Goal: Check status: Check status

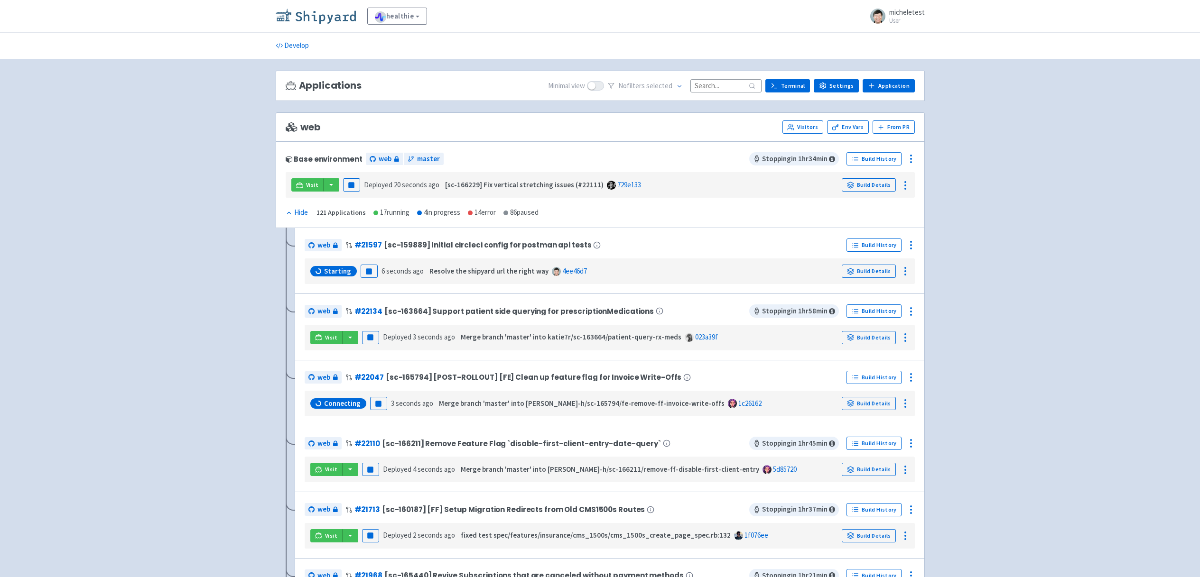
click at [349, 18] on img at bounding box center [316, 16] width 80 height 15
click at [881, 272] on link "Build Details" at bounding box center [869, 271] width 54 height 13
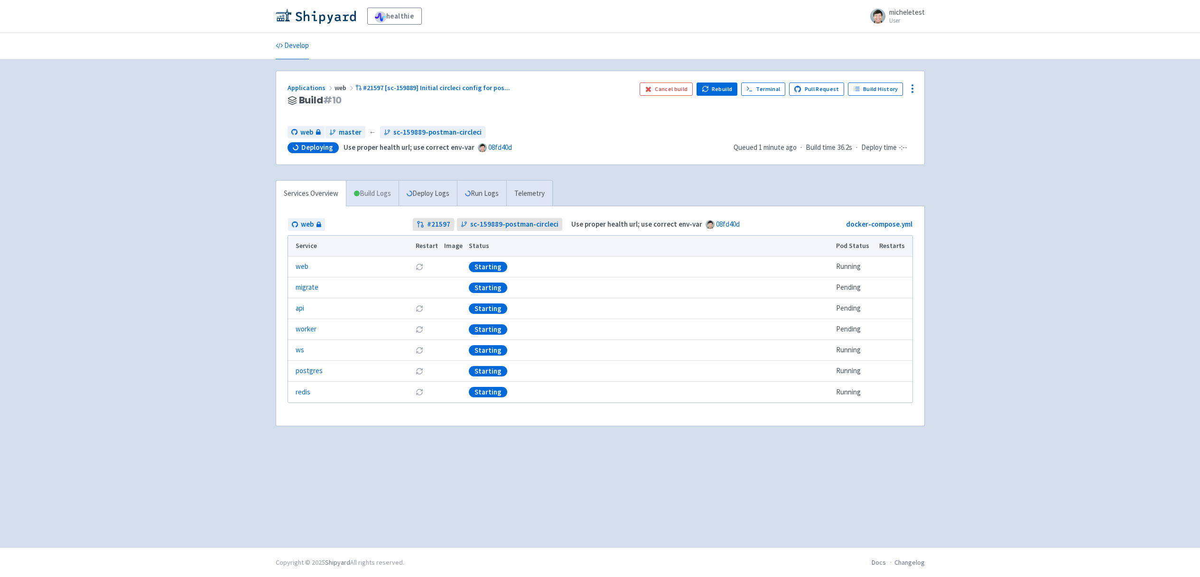
click at [372, 196] on link "Build Logs" at bounding box center [372, 194] width 52 height 26
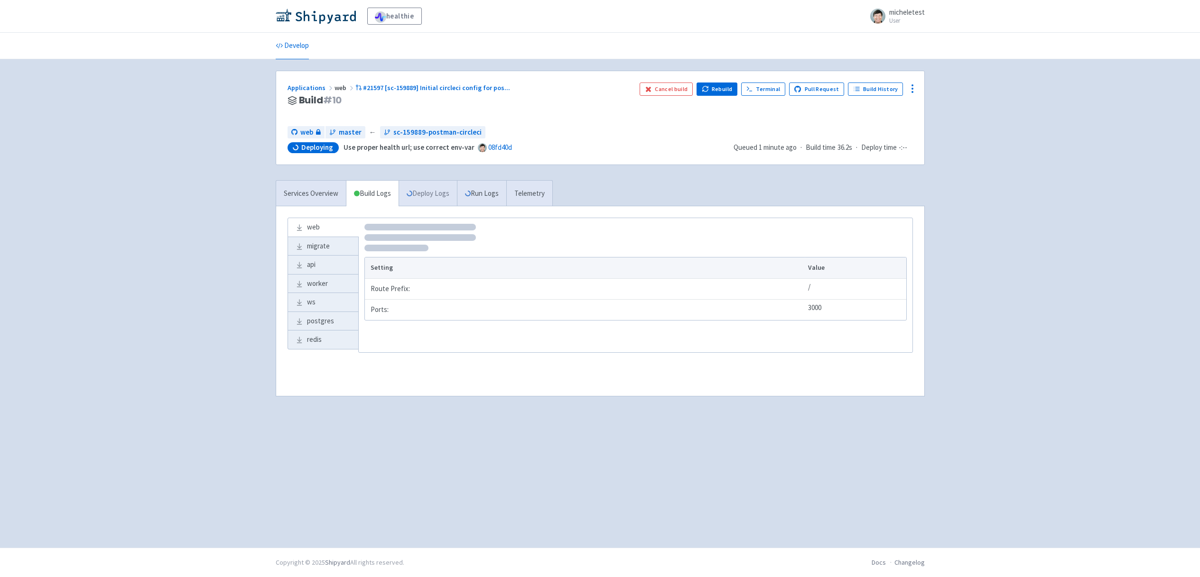
click at [422, 188] on link "Deploy Logs" at bounding box center [428, 194] width 58 height 26
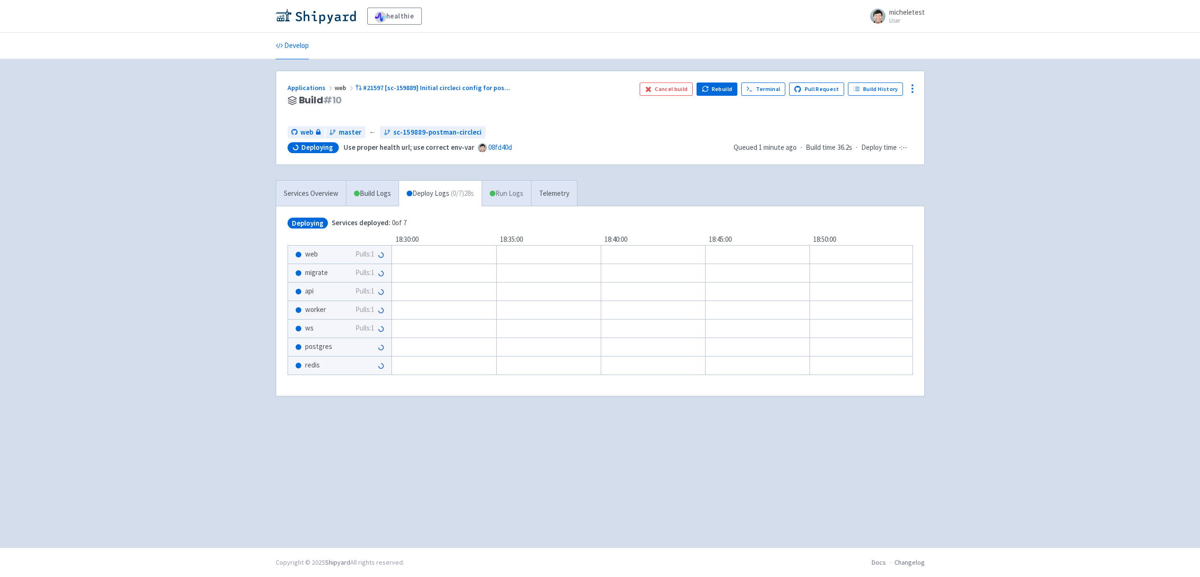
click at [525, 197] on link "Run Logs" at bounding box center [506, 194] width 49 height 26
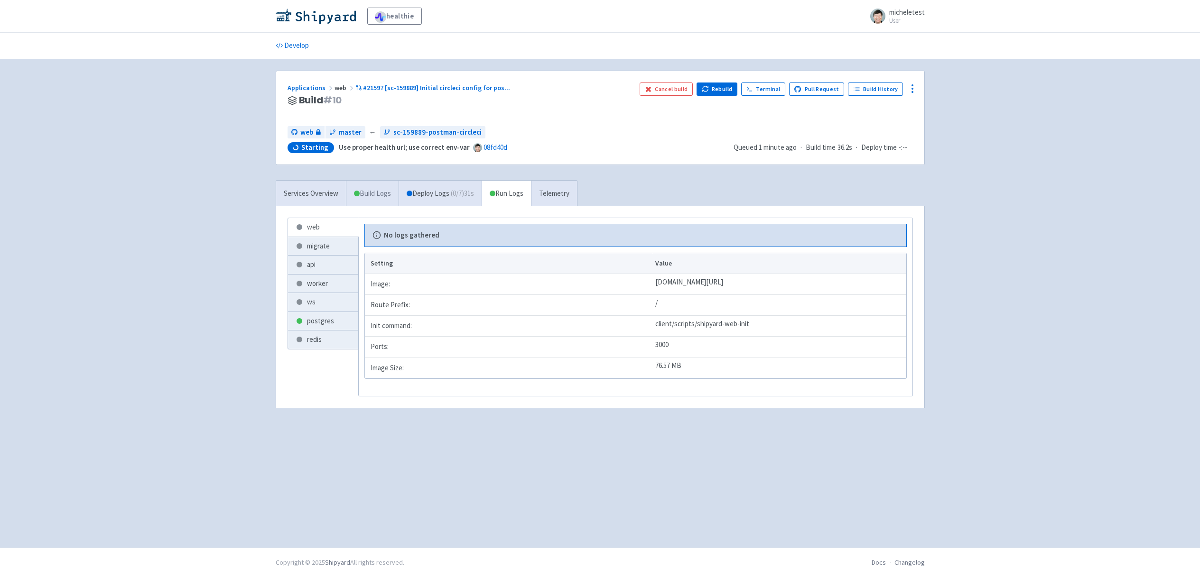
click at [367, 192] on link "Build Logs" at bounding box center [372, 194] width 52 height 26
click at [317, 192] on link "Services Overview" at bounding box center [311, 194] width 70 height 26
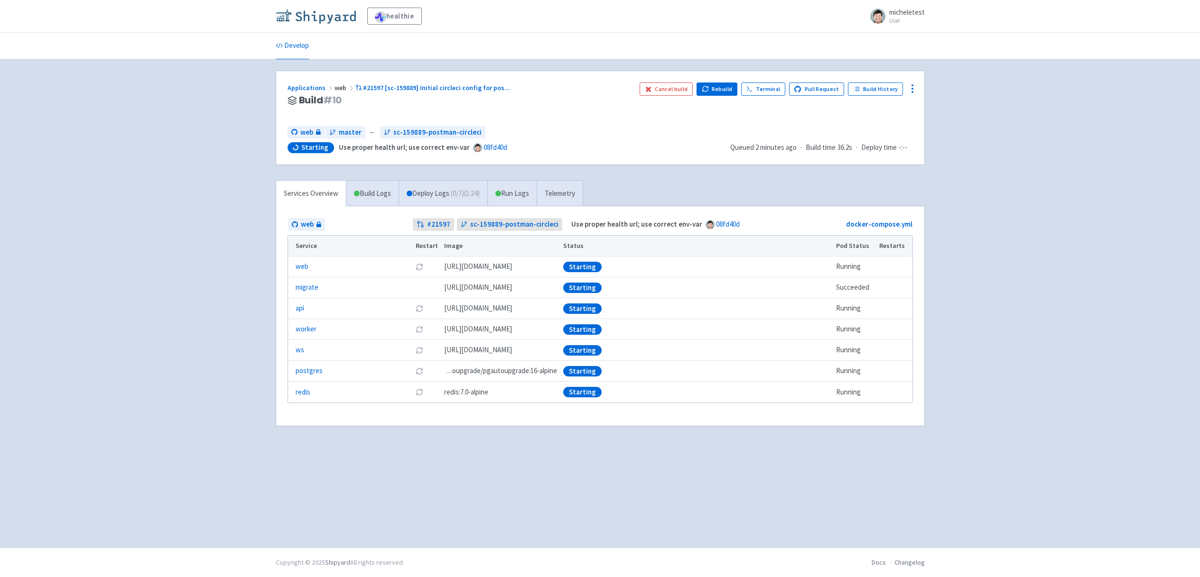
click at [311, 18] on img at bounding box center [316, 16] width 80 height 15
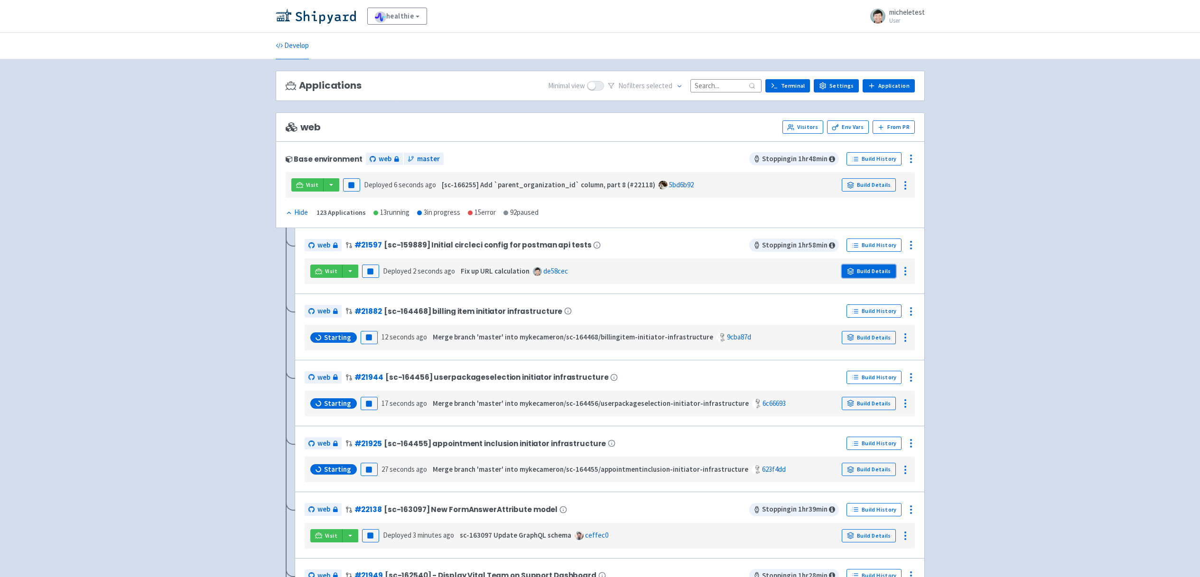
click at [862, 271] on link "Build Details" at bounding box center [869, 271] width 54 height 13
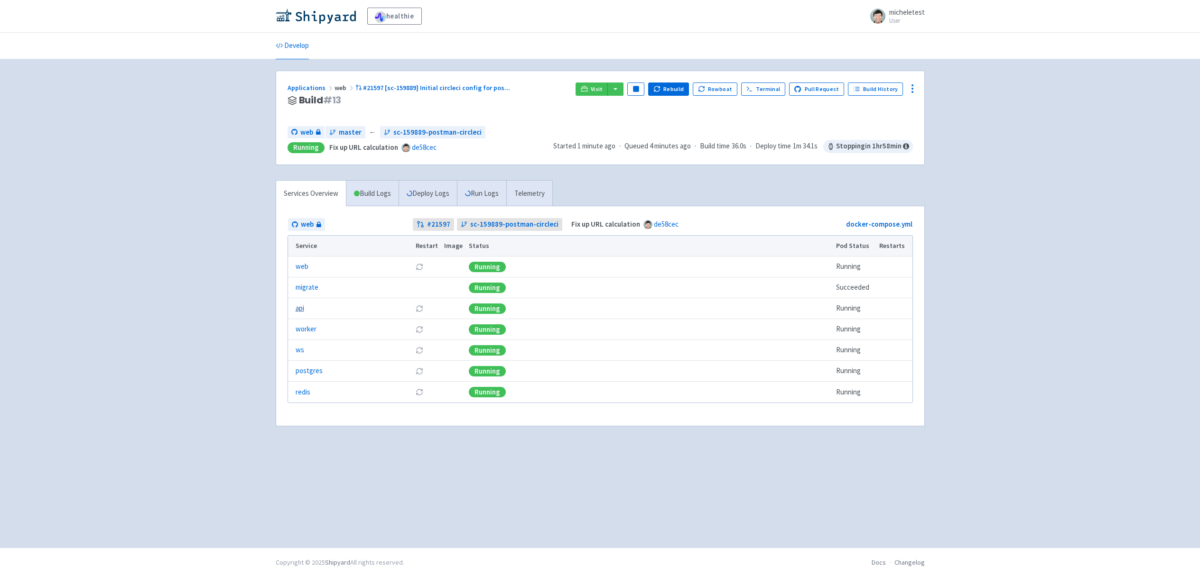
click at [301, 309] on link "api" at bounding box center [300, 308] width 9 height 11
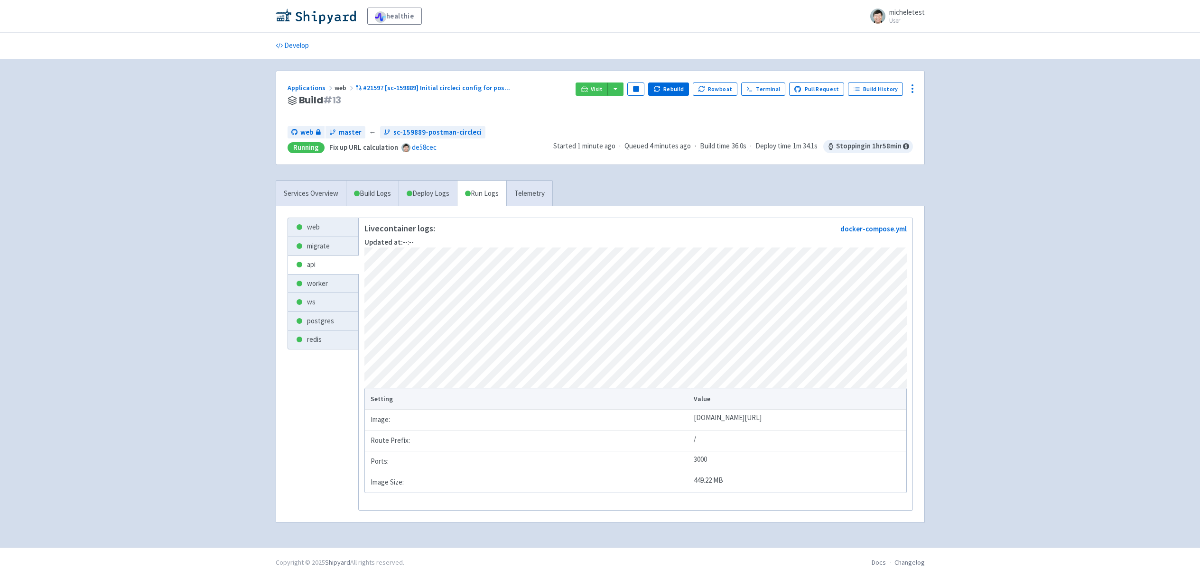
scroll to position [9, 0]
click at [428, 183] on link "Deploy Logs" at bounding box center [428, 194] width 58 height 26
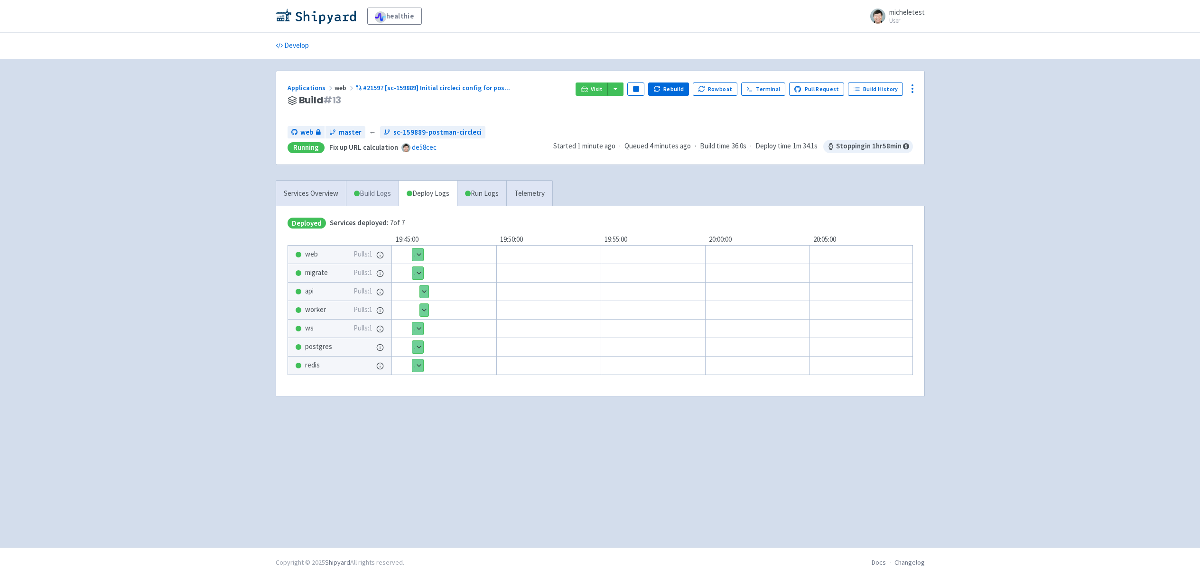
click at [372, 191] on link "Build Logs" at bounding box center [372, 194] width 52 height 26
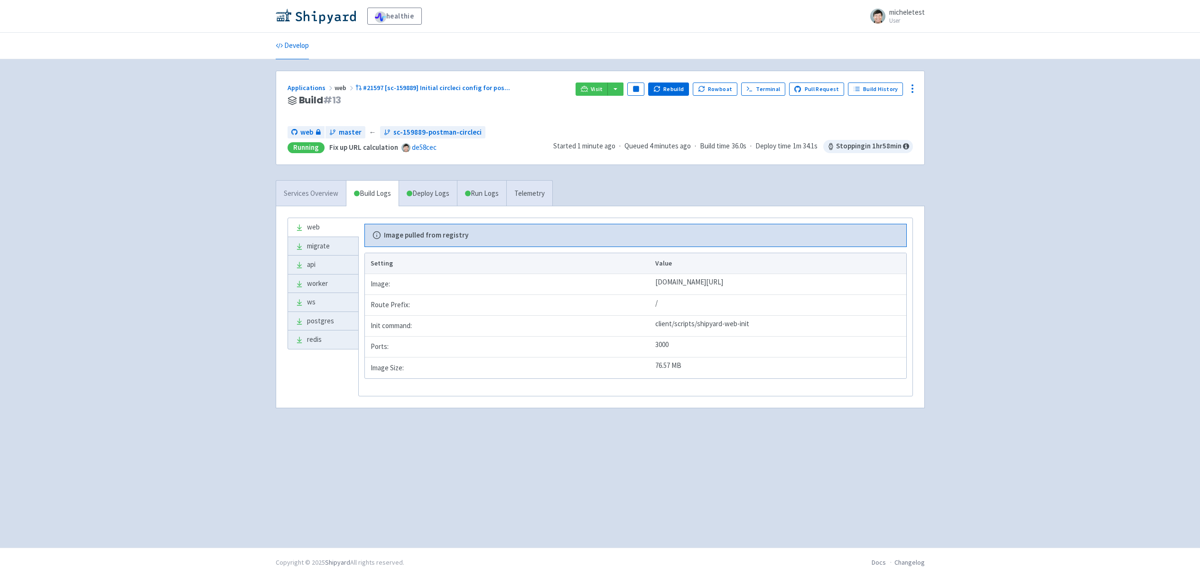
click at [322, 189] on link "Services Overview" at bounding box center [311, 194] width 70 height 26
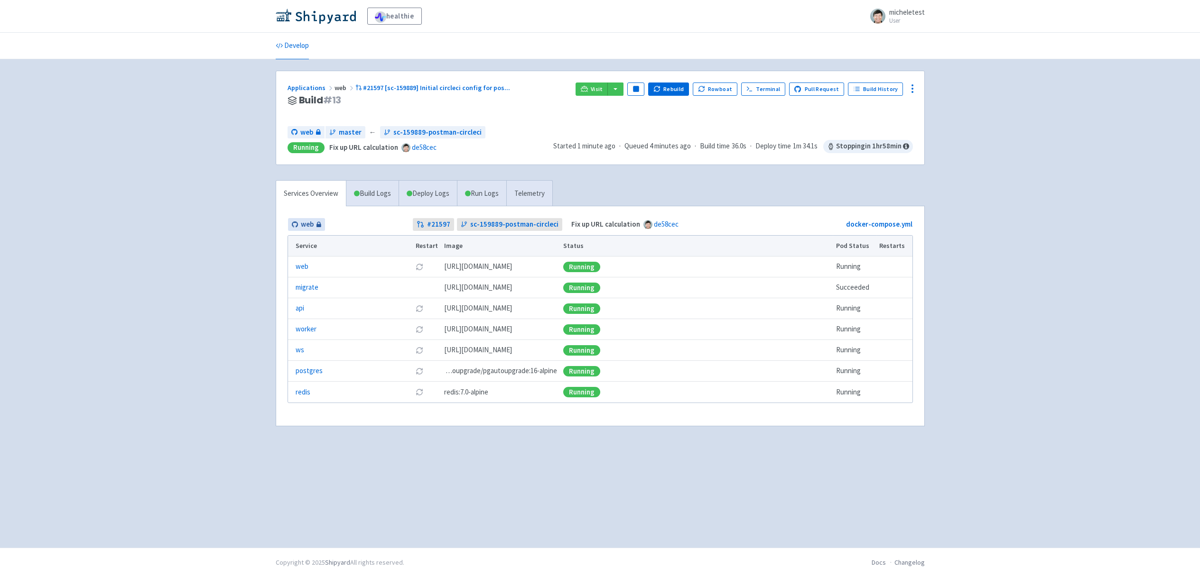
click at [311, 223] on span "web" at bounding box center [307, 224] width 13 height 11
click at [308, 130] on span "web" at bounding box center [306, 132] width 13 height 11
click at [603, 89] on span "Visit" at bounding box center [597, 89] width 12 height 8
click at [317, 18] on img at bounding box center [316, 16] width 80 height 15
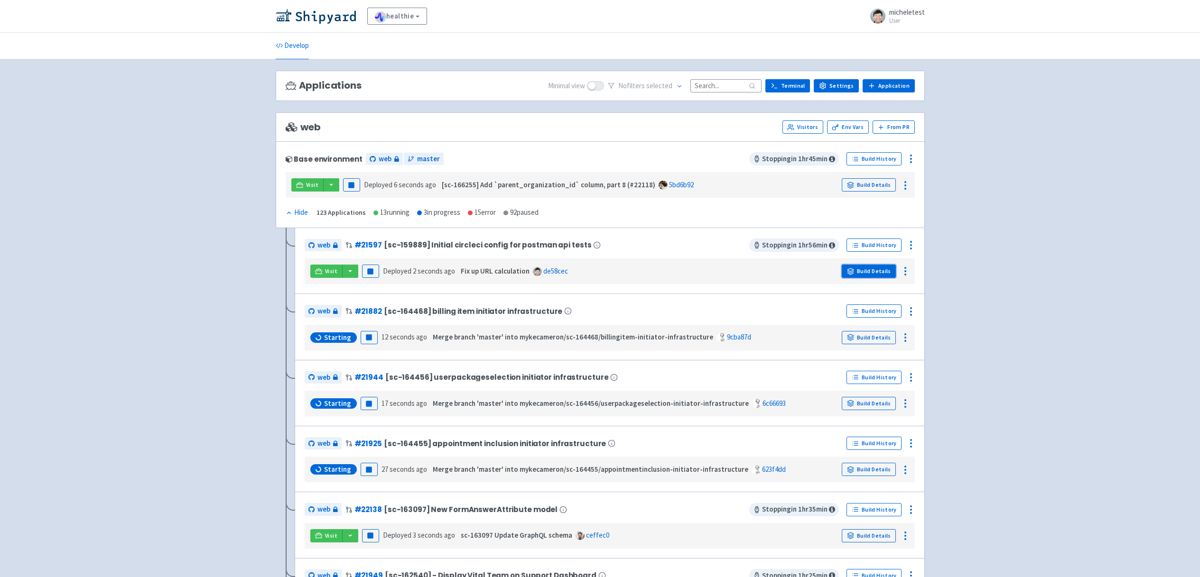
click at [869, 274] on link "Build Details" at bounding box center [869, 271] width 54 height 13
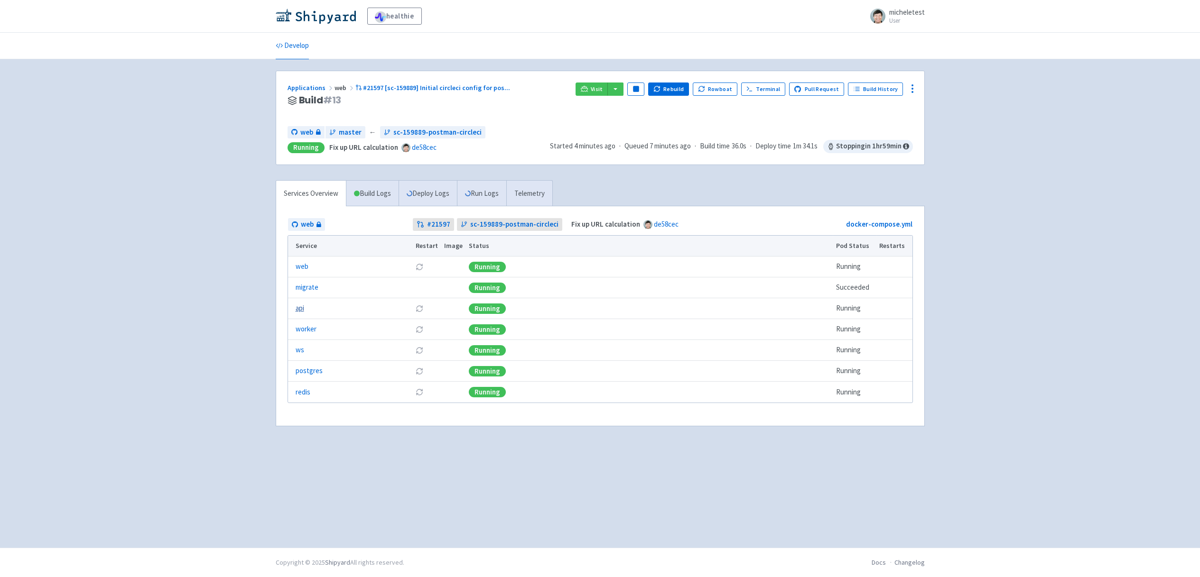
click at [300, 310] on link "api" at bounding box center [300, 308] width 9 height 11
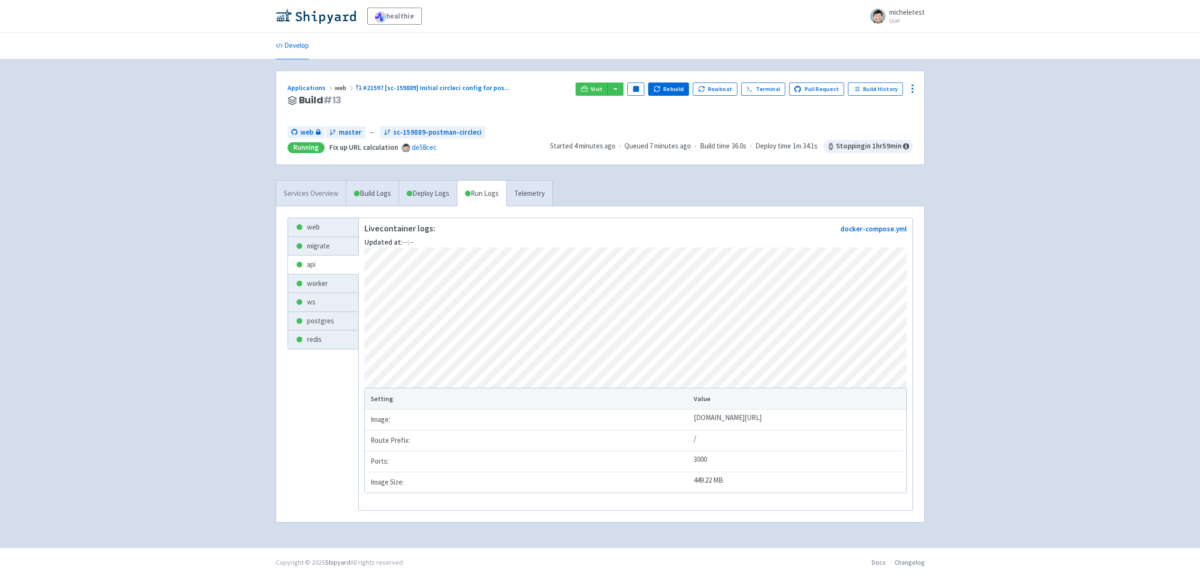
click at [308, 187] on link "Services Overview" at bounding box center [311, 194] width 70 height 26
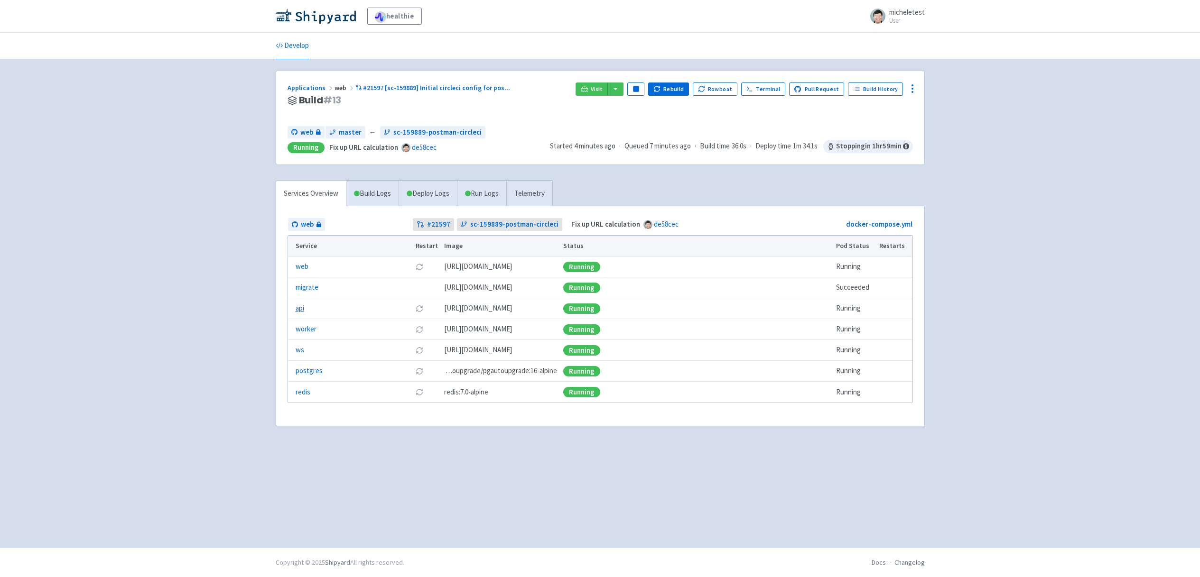
click at [301, 307] on link "api" at bounding box center [300, 308] width 9 height 11
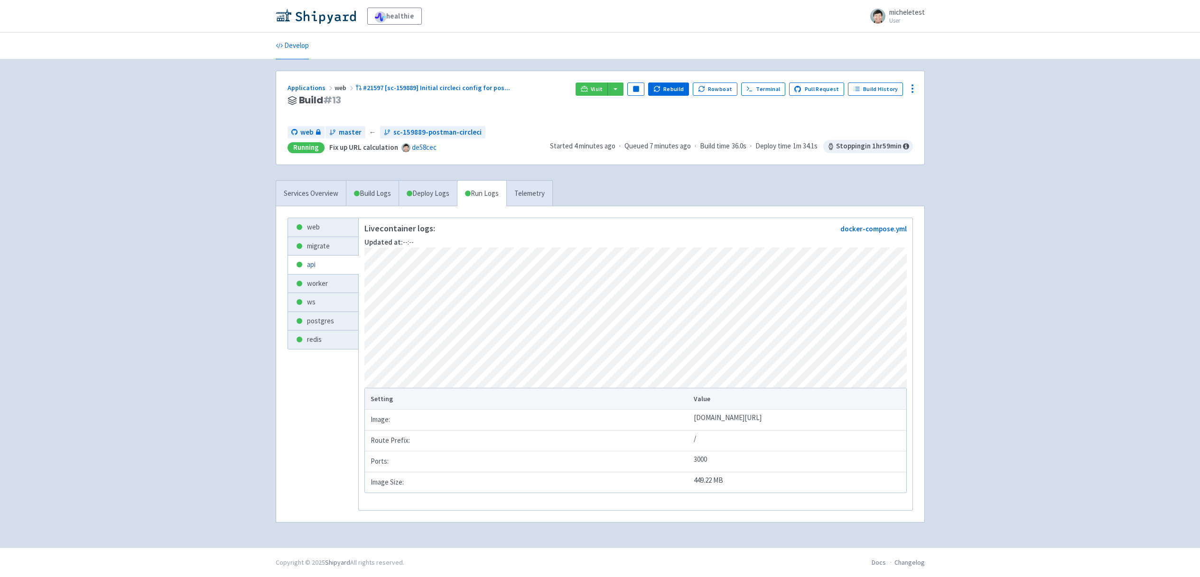
click at [313, 269] on link "api" at bounding box center [323, 265] width 70 height 19
click at [326, 200] on link "Services Overview" at bounding box center [311, 194] width 70 height 26
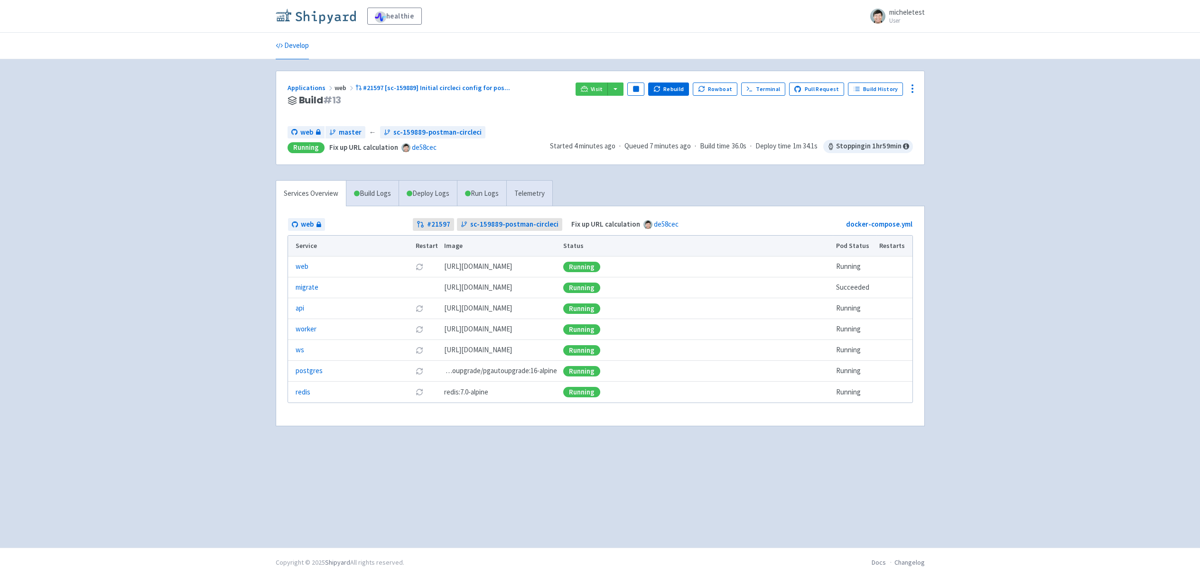
click at [315, 12] on img at bounding box center [316, 16] width 80 height 15
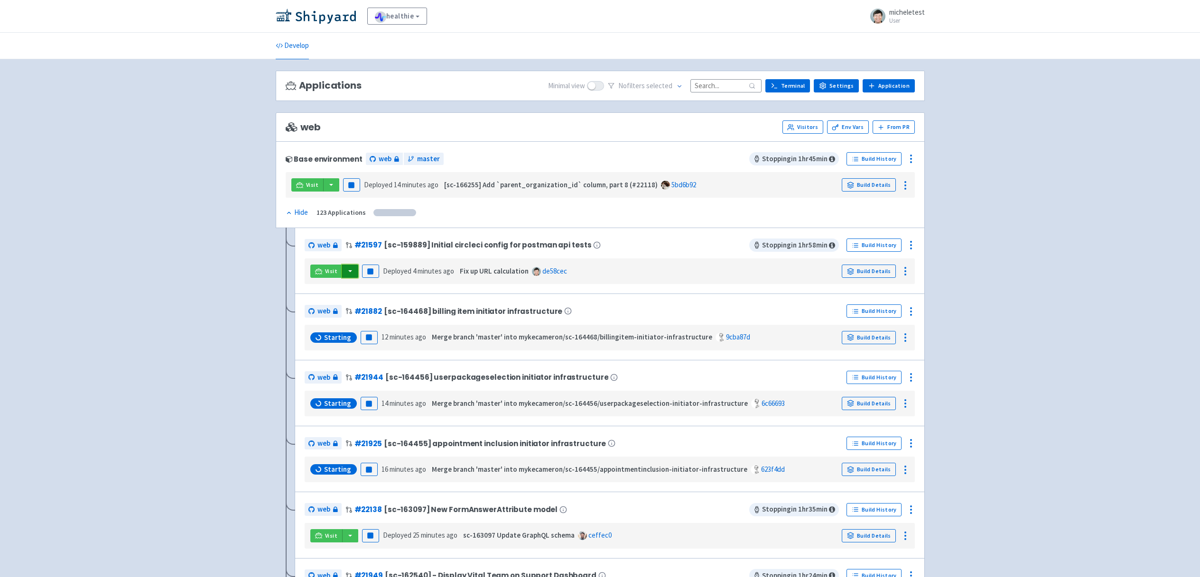
click at [350, 277] on button "button" at bounding box center [350, 271] width 16 height 13
click at [362, 293] on link "web (api)" at bounding box center [369, 290] width 54 height 15
click at [329, 184] on button "button" at bounding box center [331, 184] width 16 height 13
click at [348, 208] on link "web (api)" at bounding box center [350, 204] width 54 height 15
click at [351, 269] on button "button" at bounding box center [350, 271] width 16 height 13
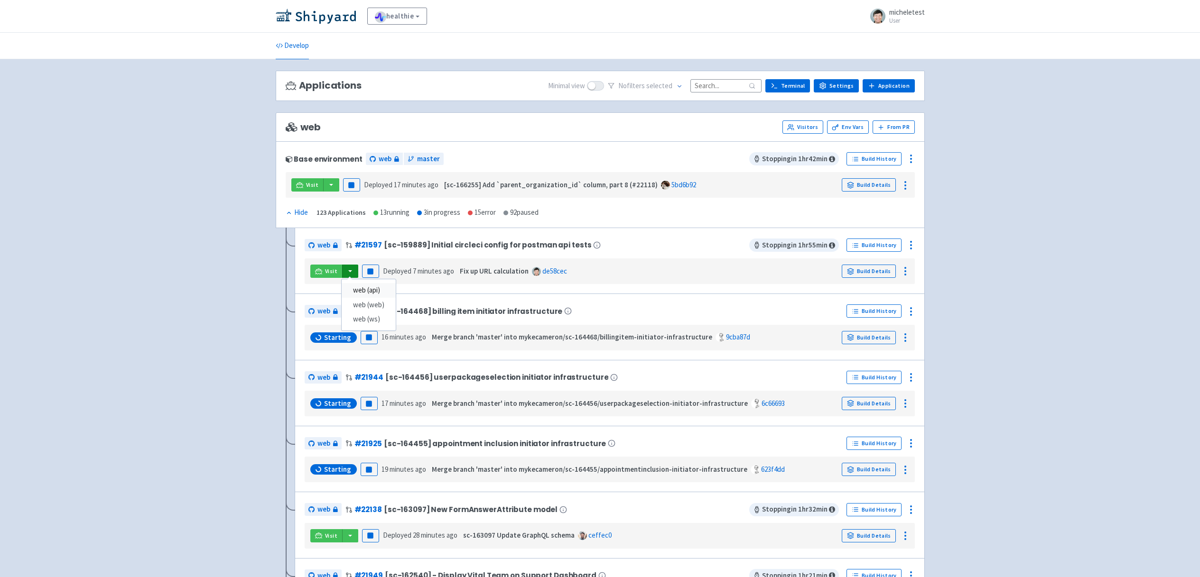
click at [372, 290] on link "web (api)" at bounding box center [369, 290] width 54 height 15
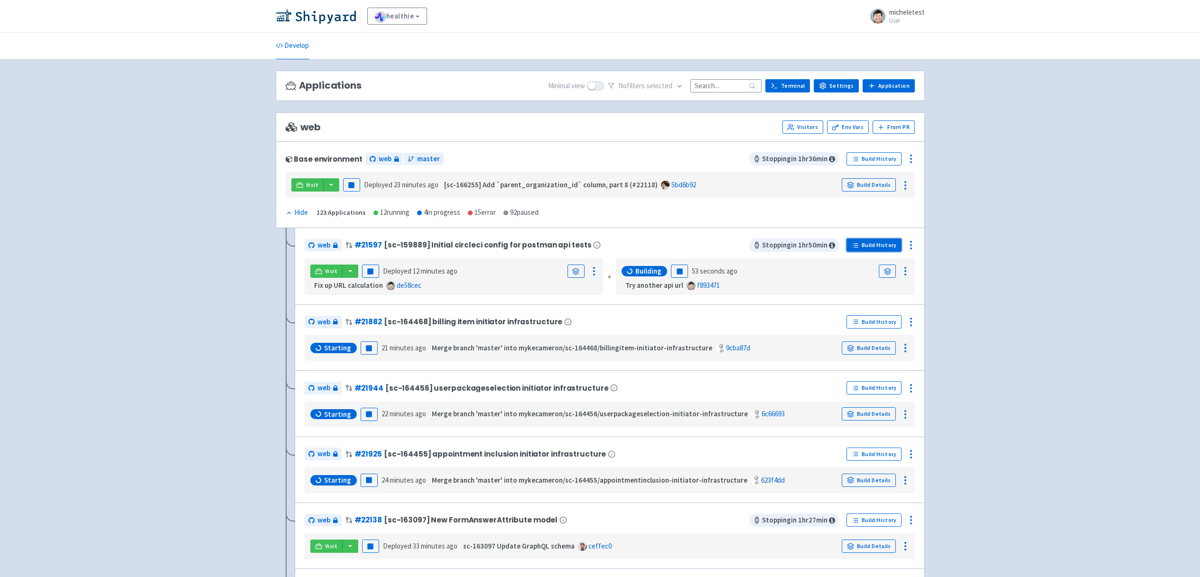
click at [882, 248] on link "Build History" at bounding box center [873, 245] width 55 height 13
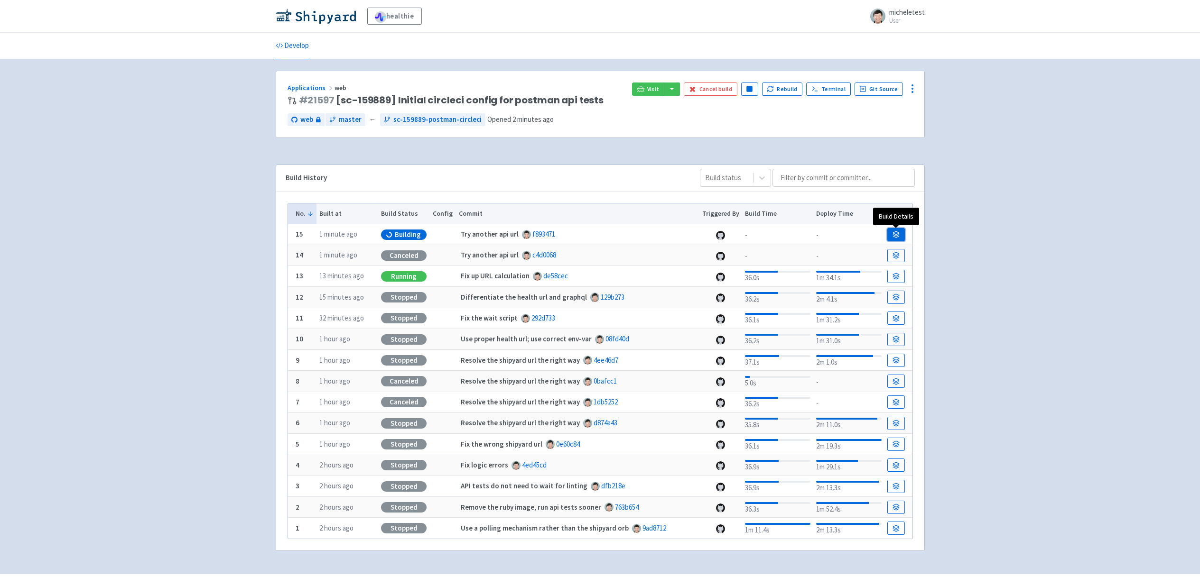
click at [895, 234] on icon at bounding box center [895, 234] width 7 height 7
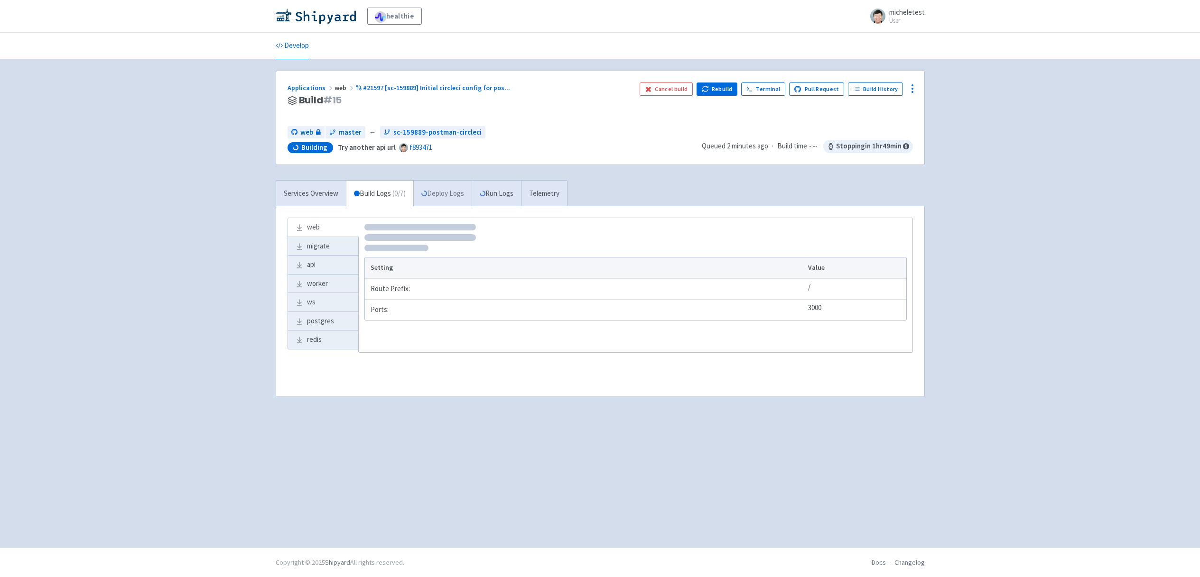
click at [439, 193] on link "Deploy Logs" at bounding box center [442, 194] width 58 height 26
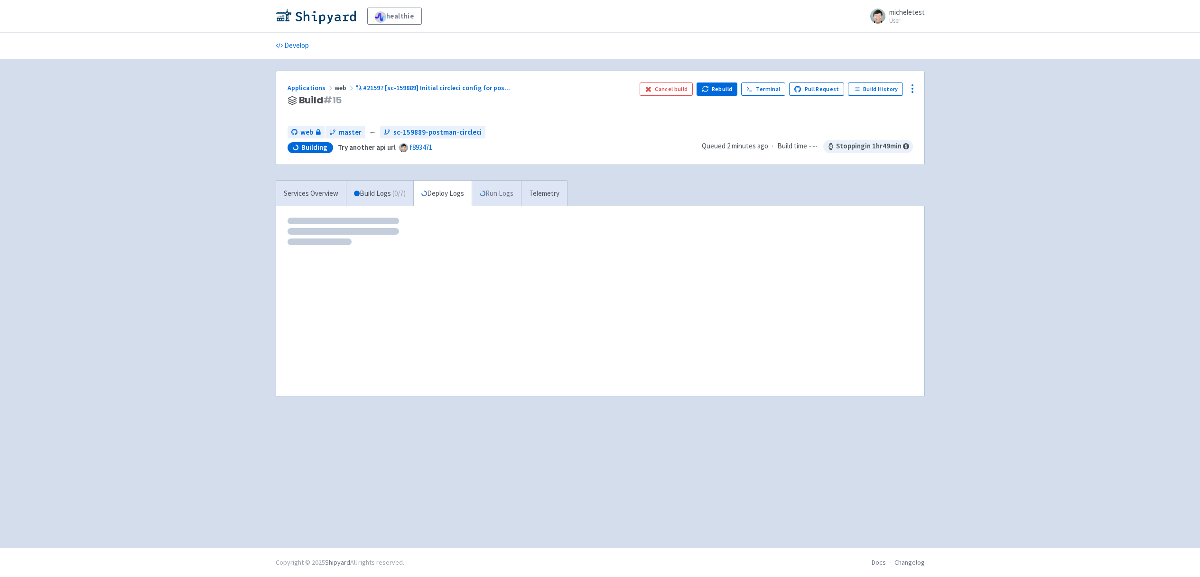
click at [507, 191] on link "Run Logs" at bounding box center [496, 194] width 49 height 26
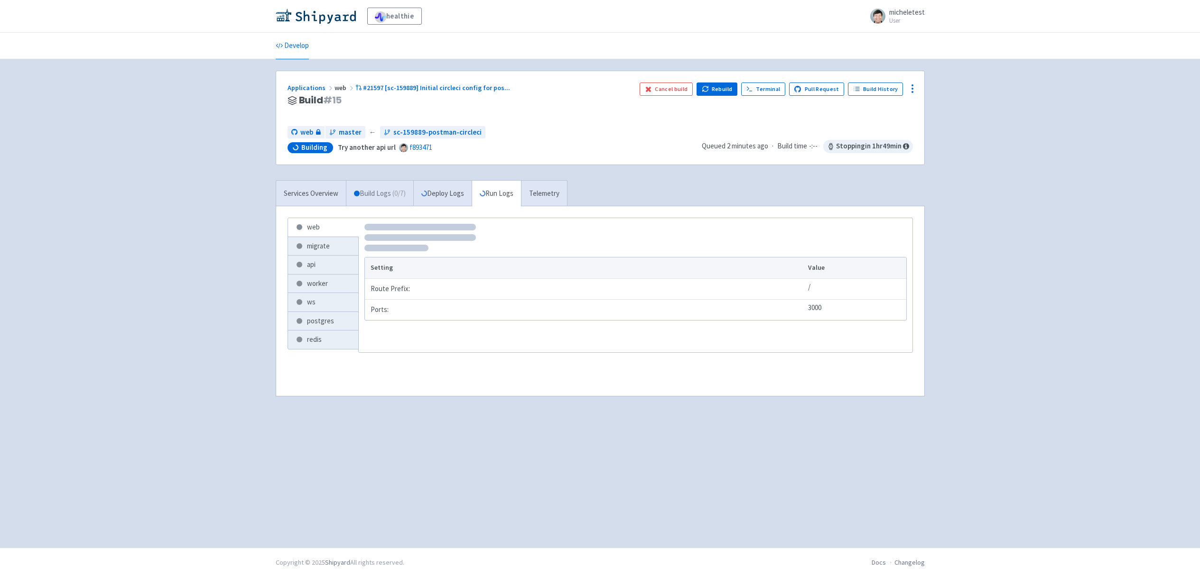
click at [367, 191] on link "Build Logs ( 0 / 7 )" at bounding box center [379, 194] width 67 height 26
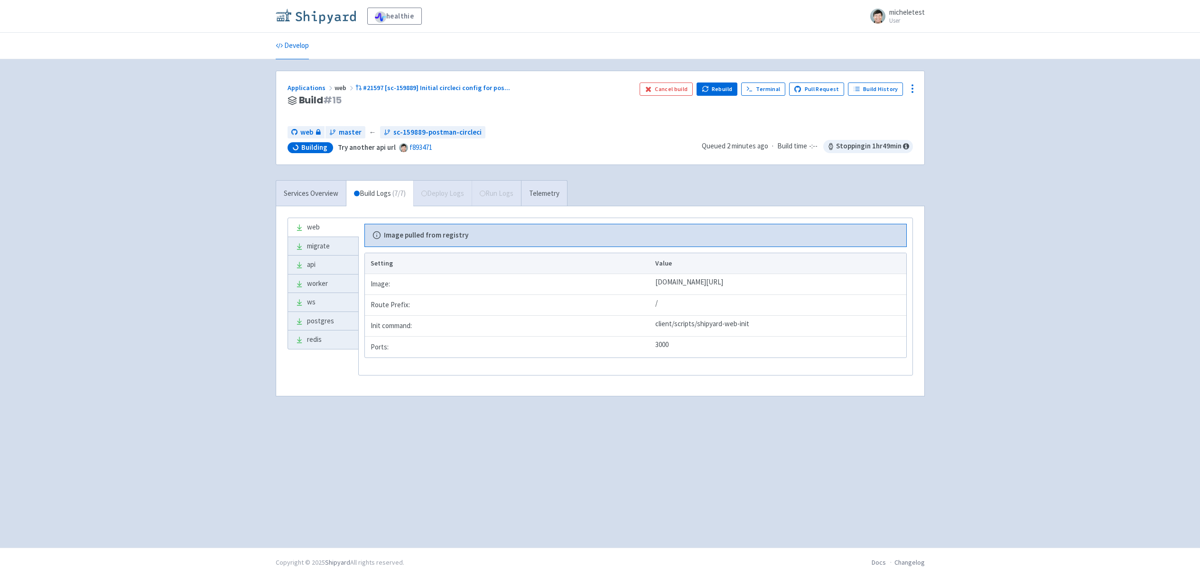
click at [328, 19] on img at bounding box center [316, 16] width 80 height 15
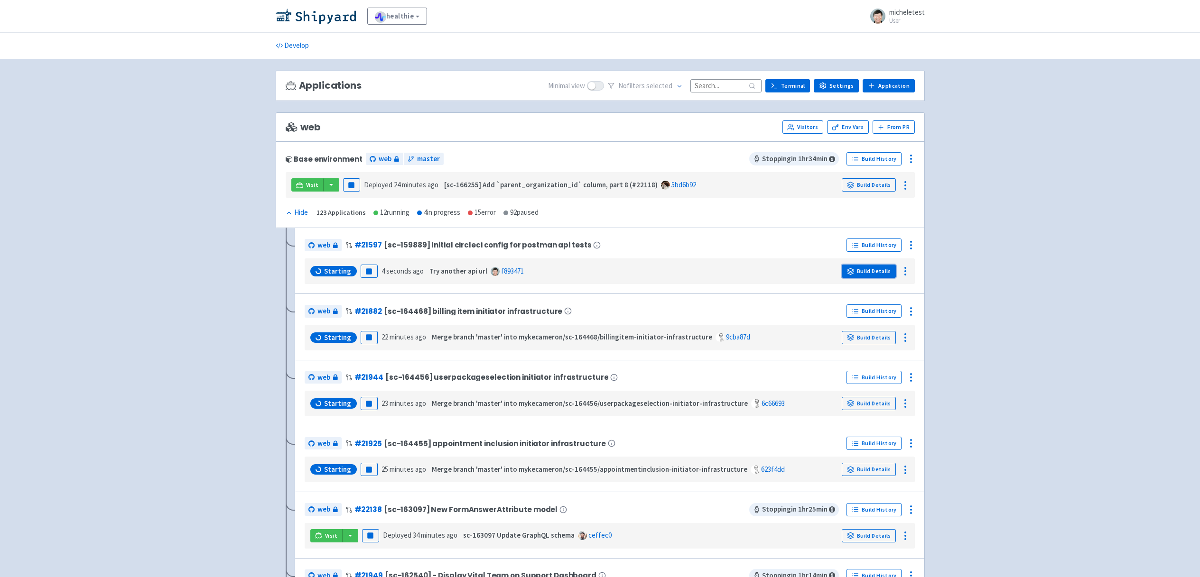
click at [872, 270] on link "Build Details" at bounding box center [869, 271] width 54 height 13
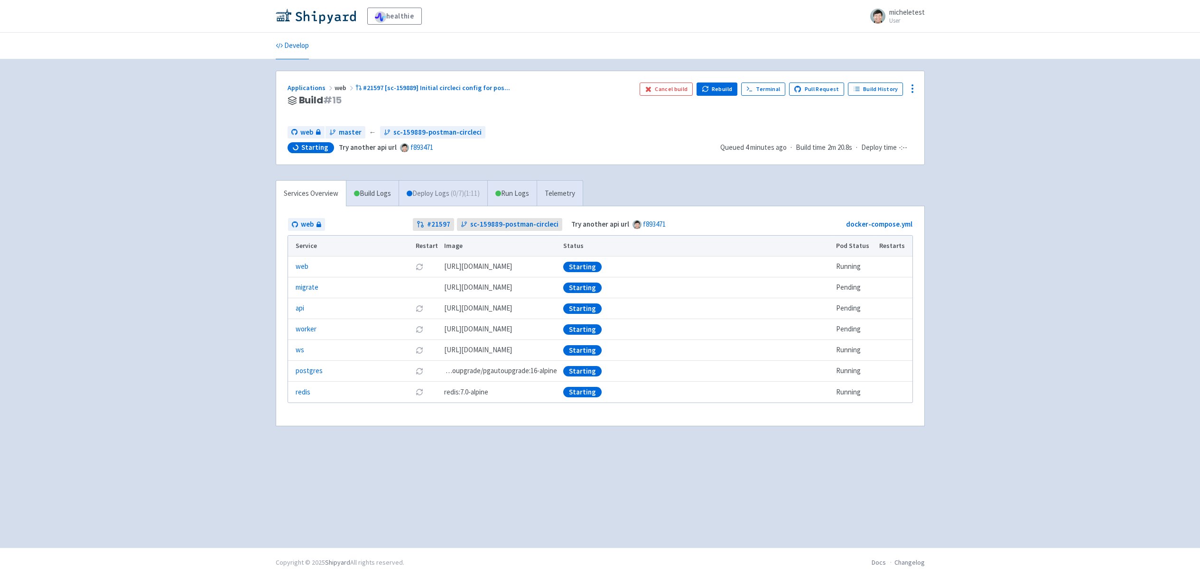
click at [452, 194] on link "Deploy Logs ( 0 / 7 ) (1:11)" at bounding box center [443, 194] width 89 height 26
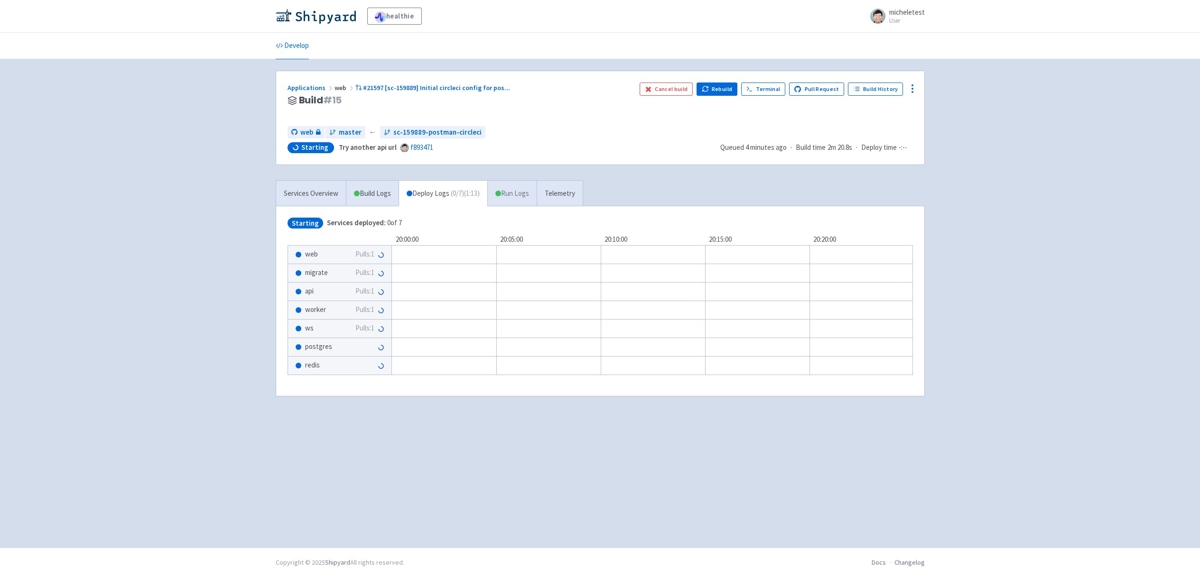
click at [515, 186] on link "Run Logs" at bounding box center [511, 194] width 49 height 26
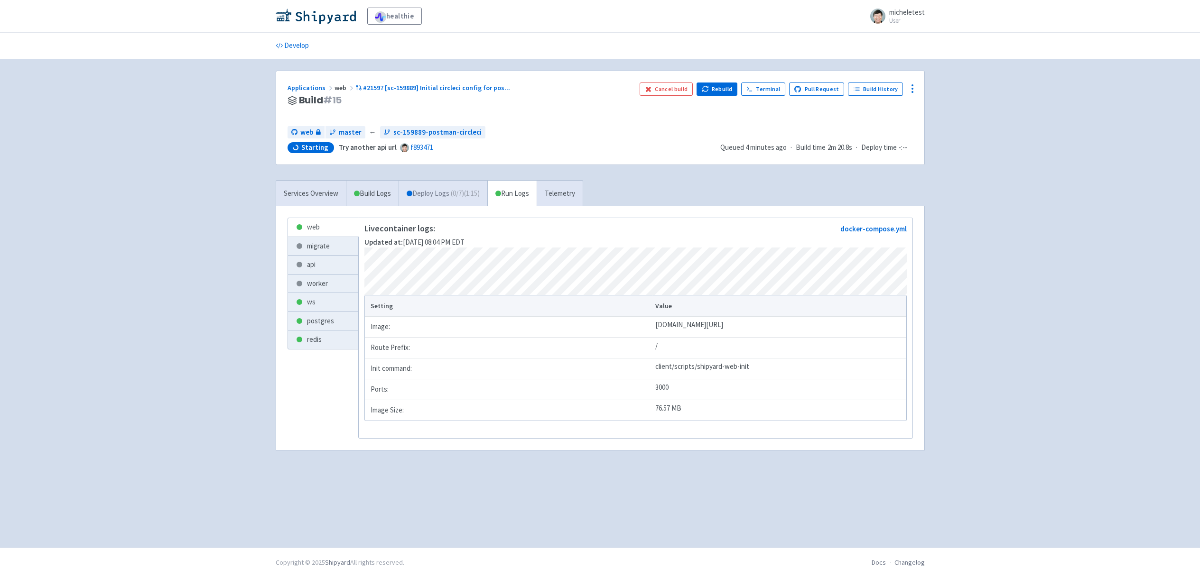
click at [443, 200] on link "Deploy Logs ( 0 / 7 ) (1:15)" at bounding box center [443, 194] width 89 height 26
